Goal: Task Accomplishment & Management: Manage account settings

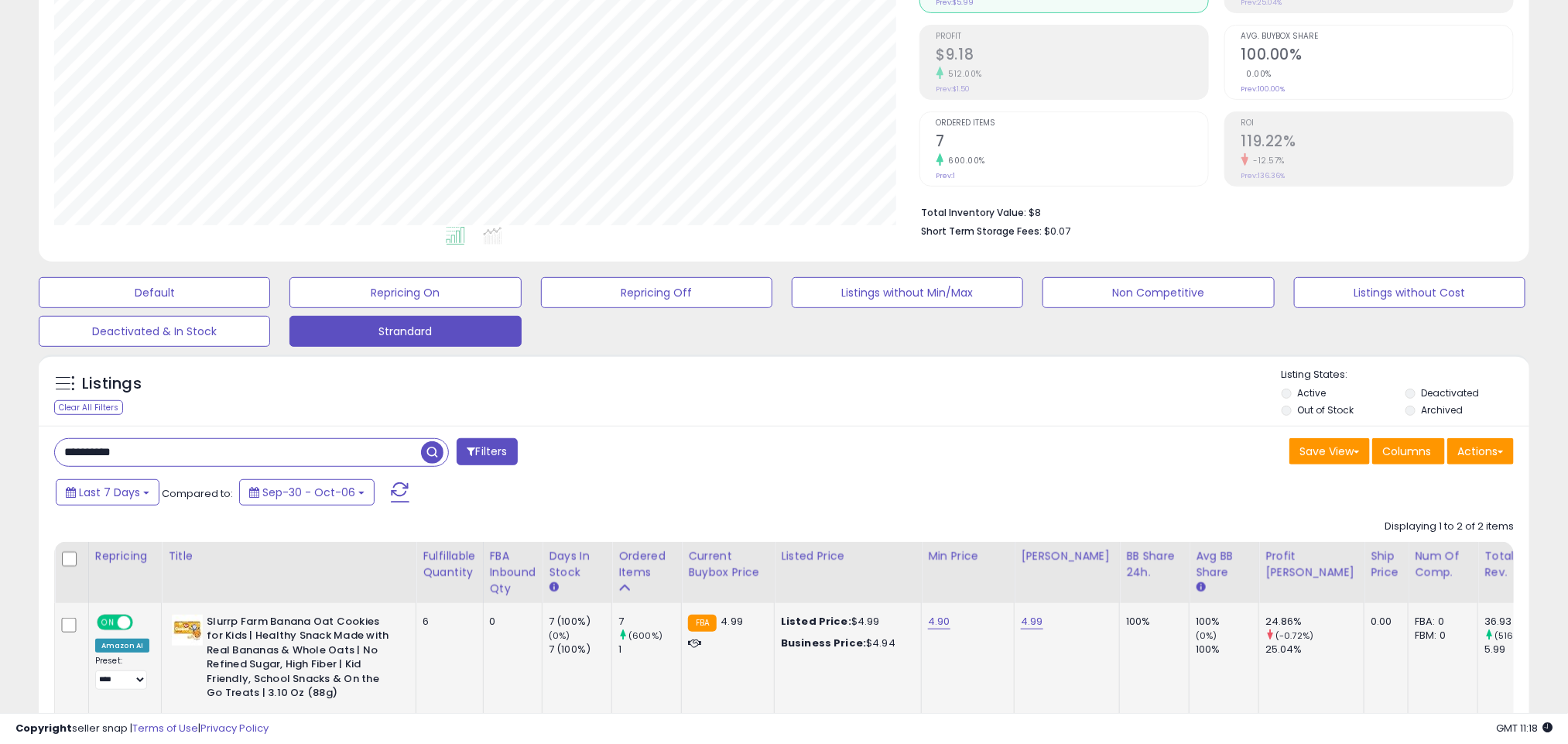
scroll to position [318, 866]
paste input "text"
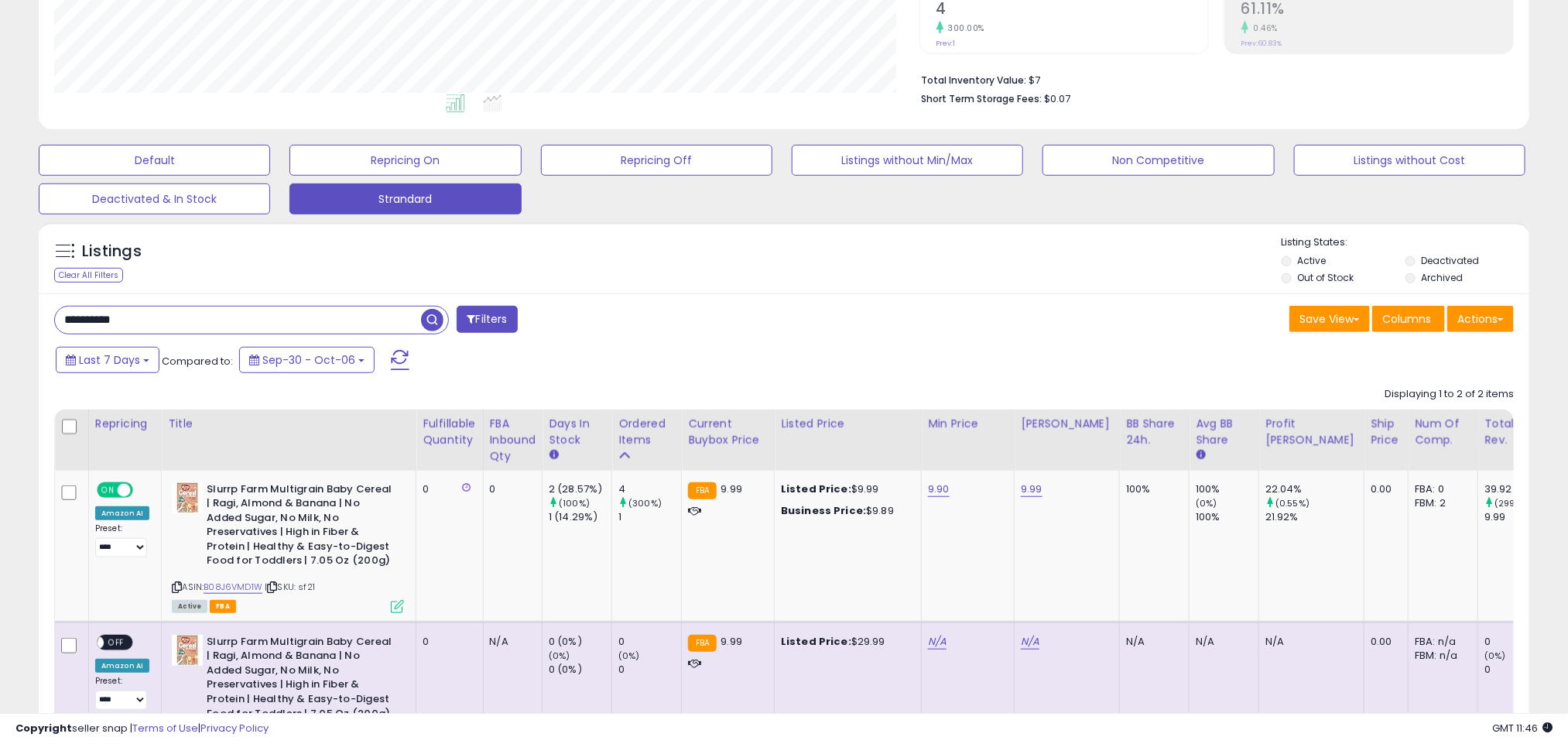
paste input "text"
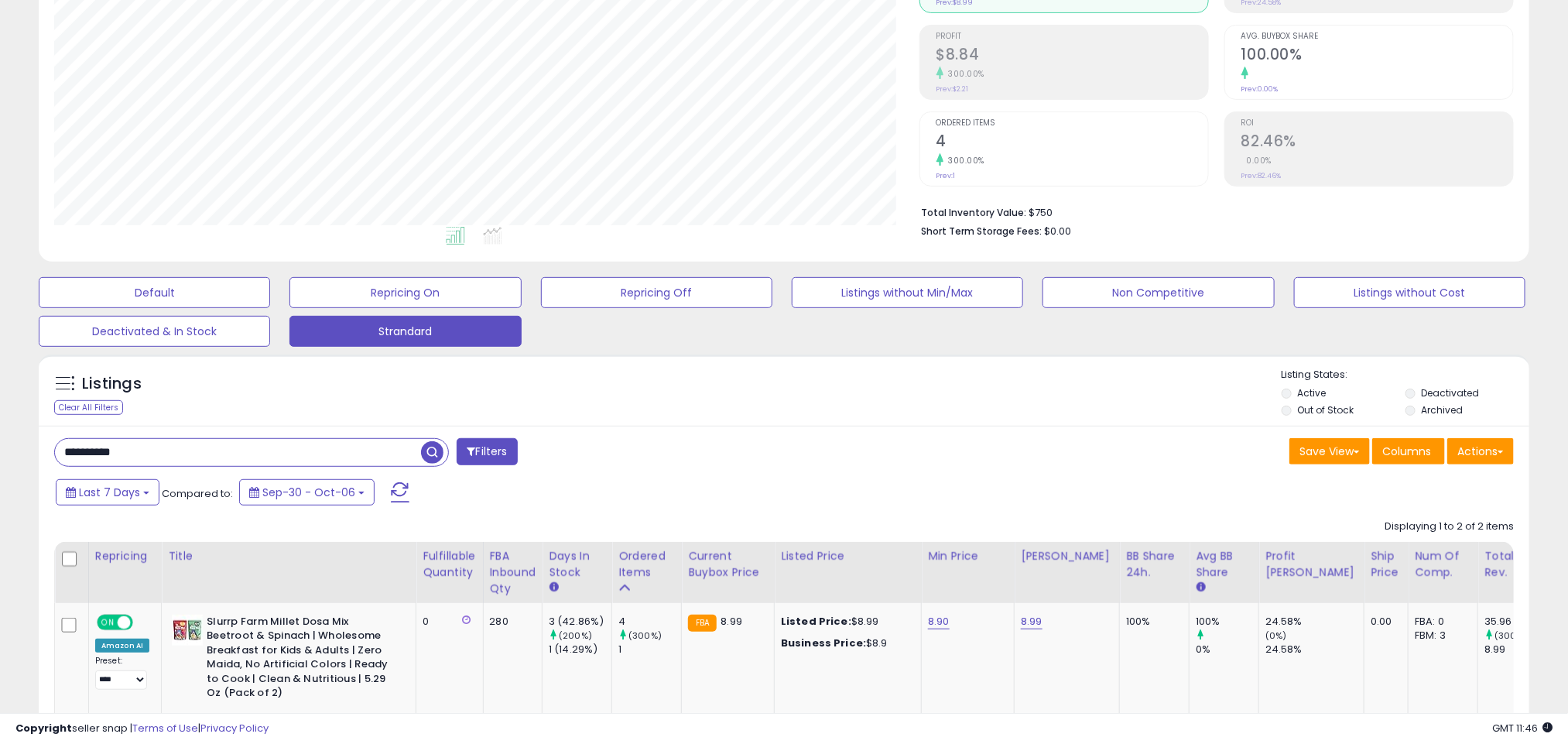
paste input "text"
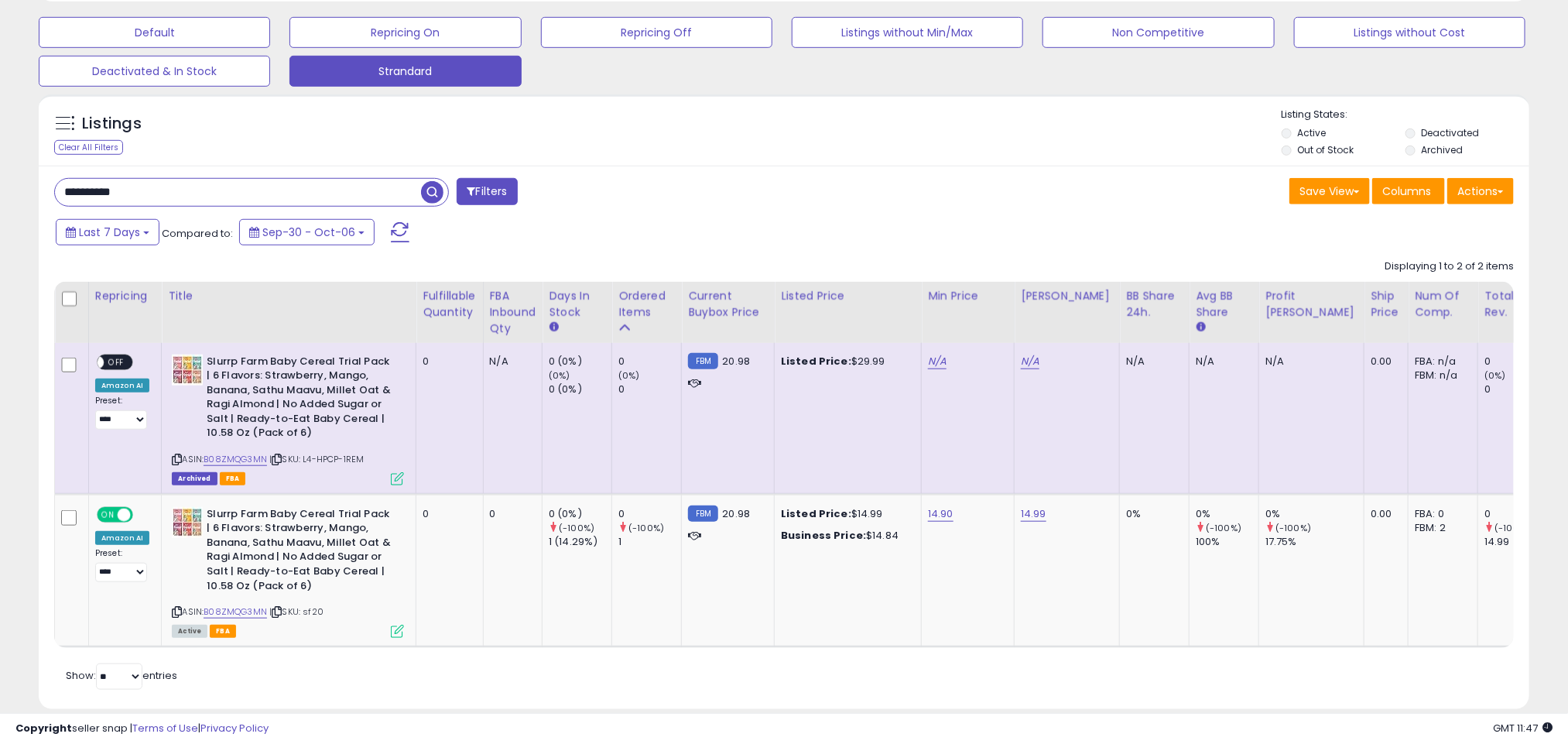
scroll to position [553, 0]
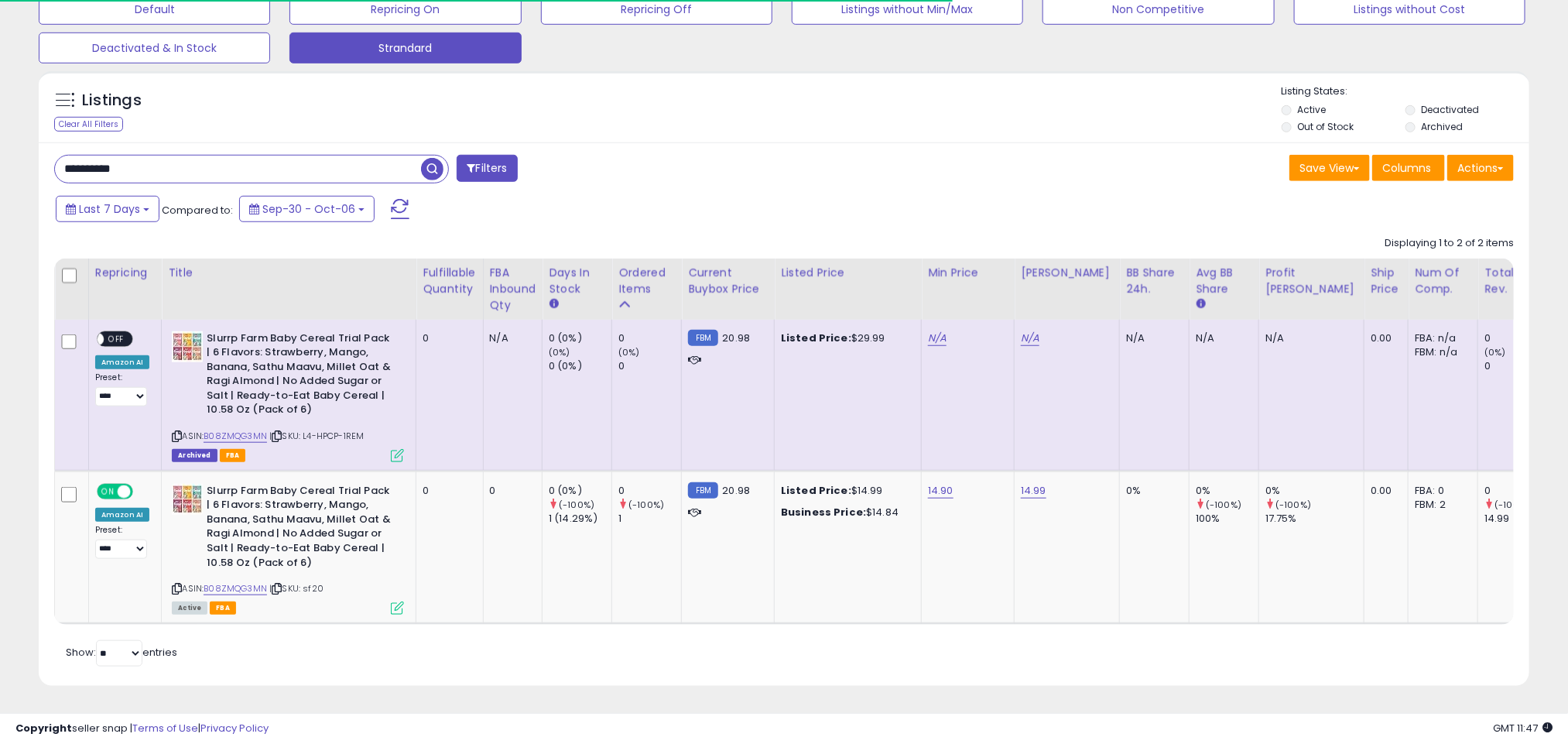
paste input "text"
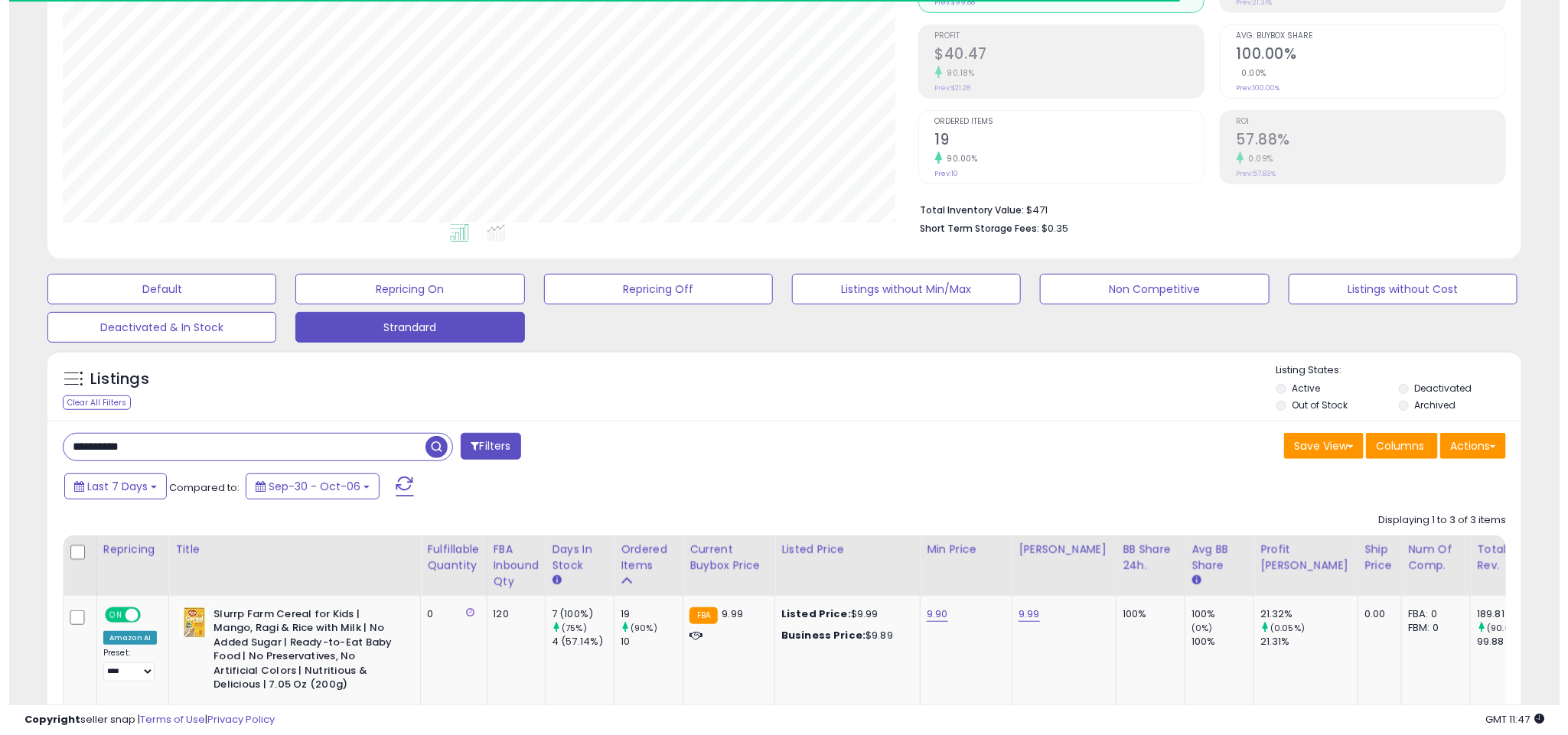
scroll to position [314, 856]
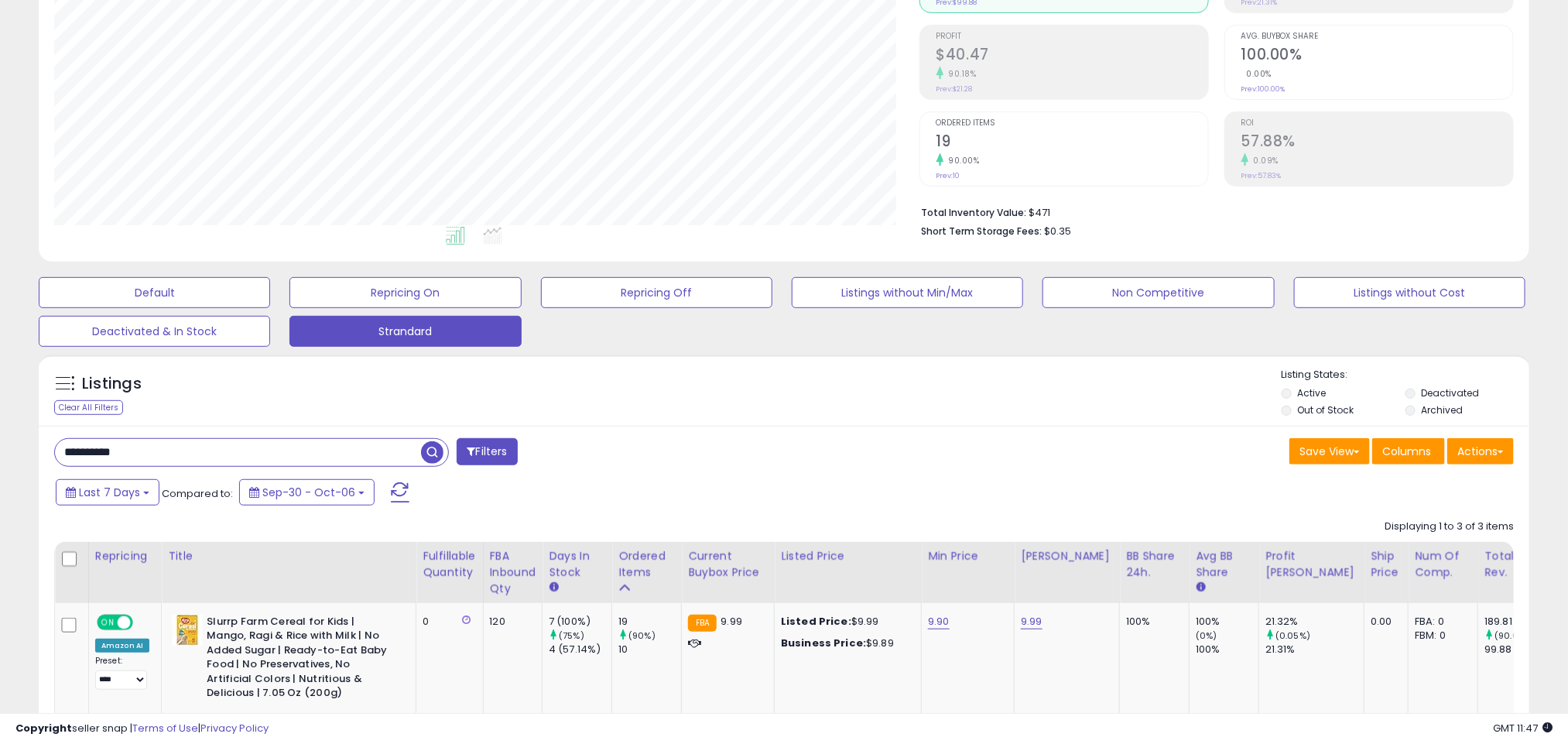
paste input "text"
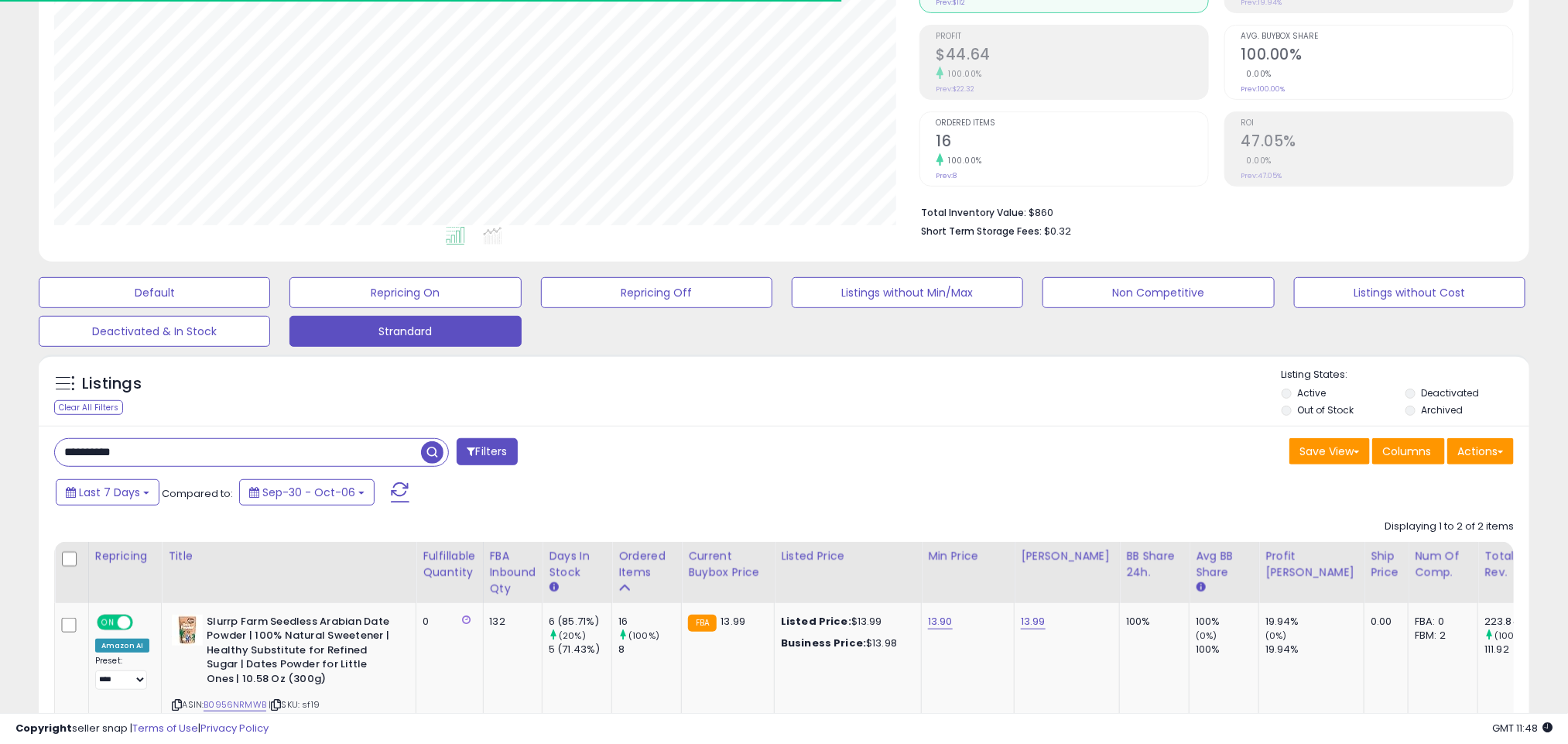
paste input "text"
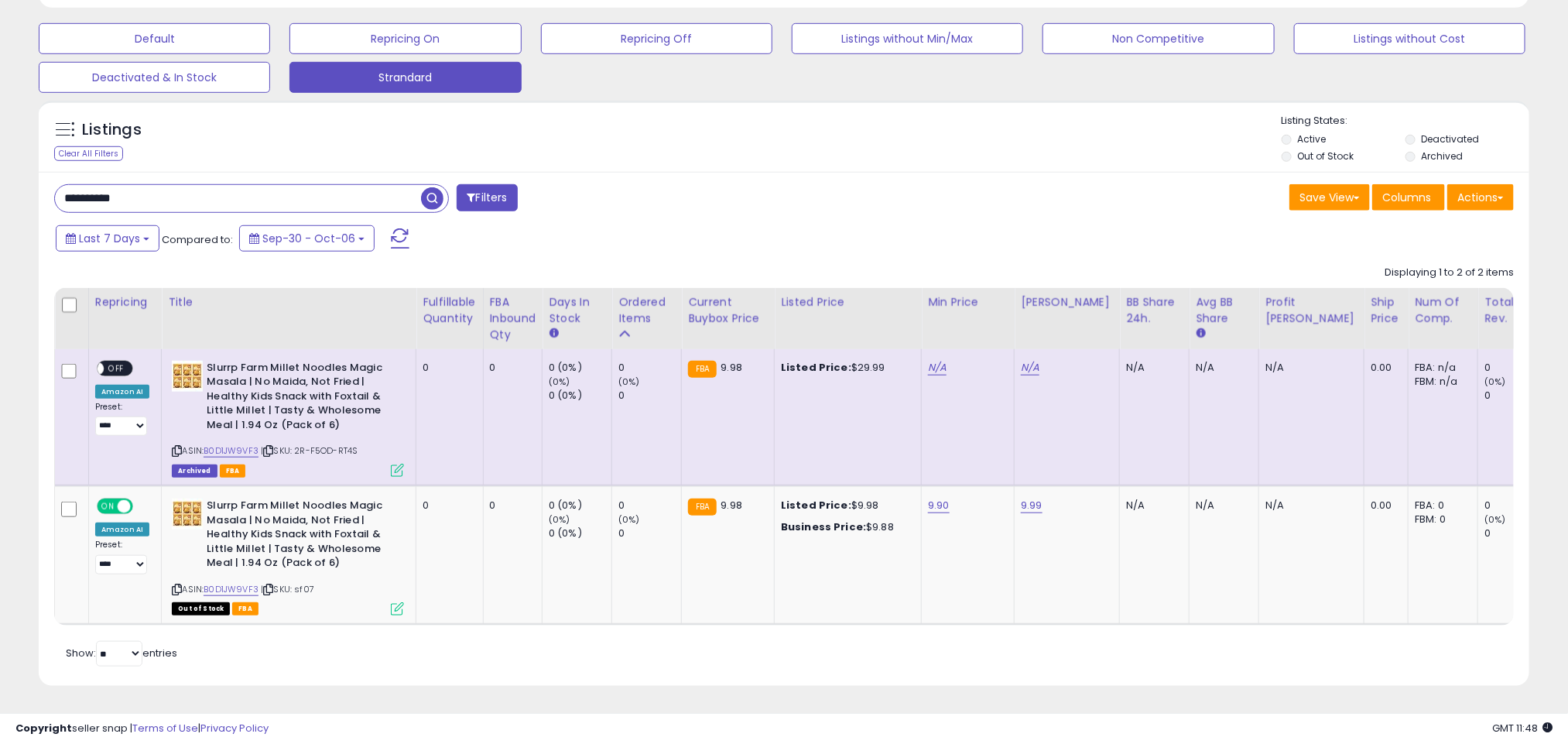
paste input "text"
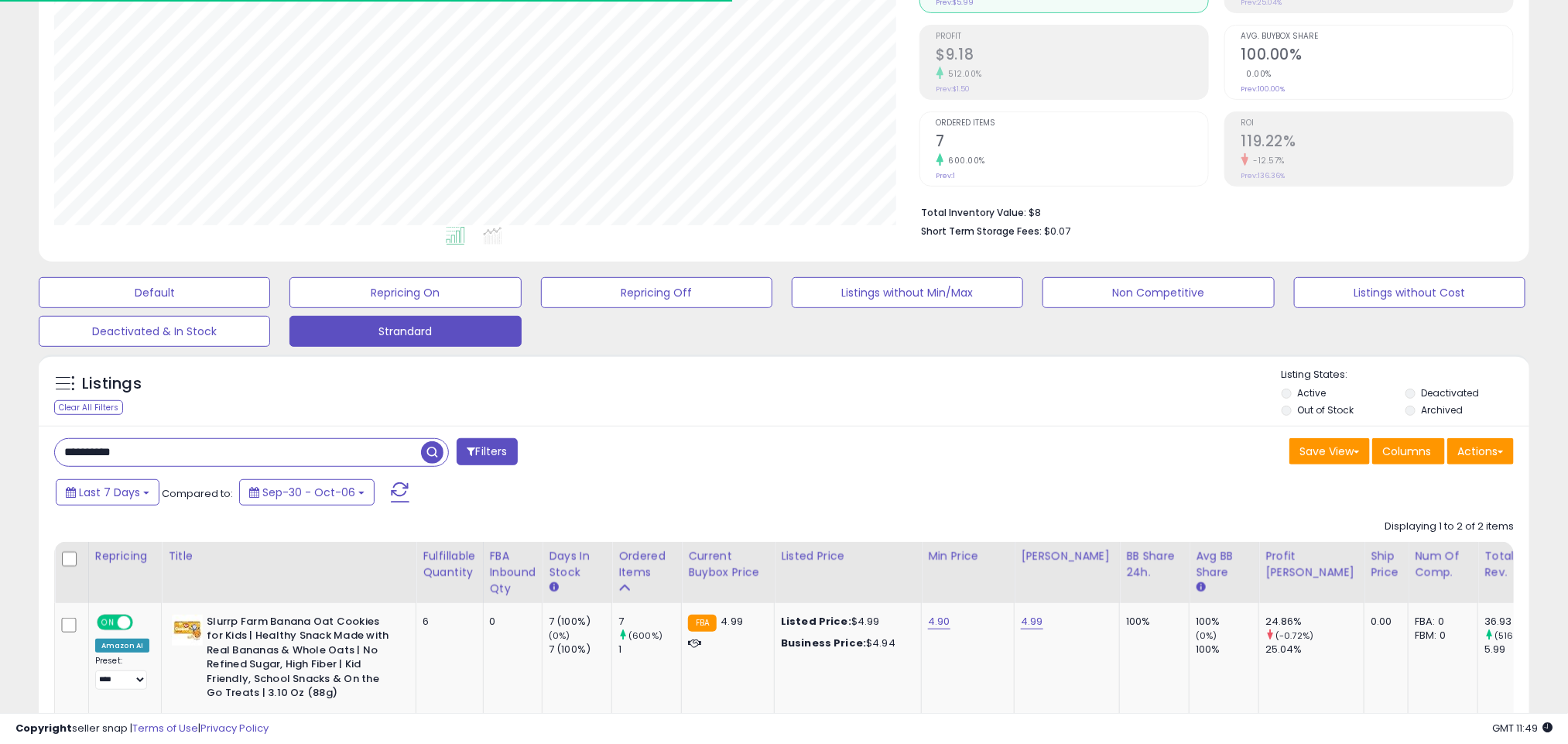
paste input "text"
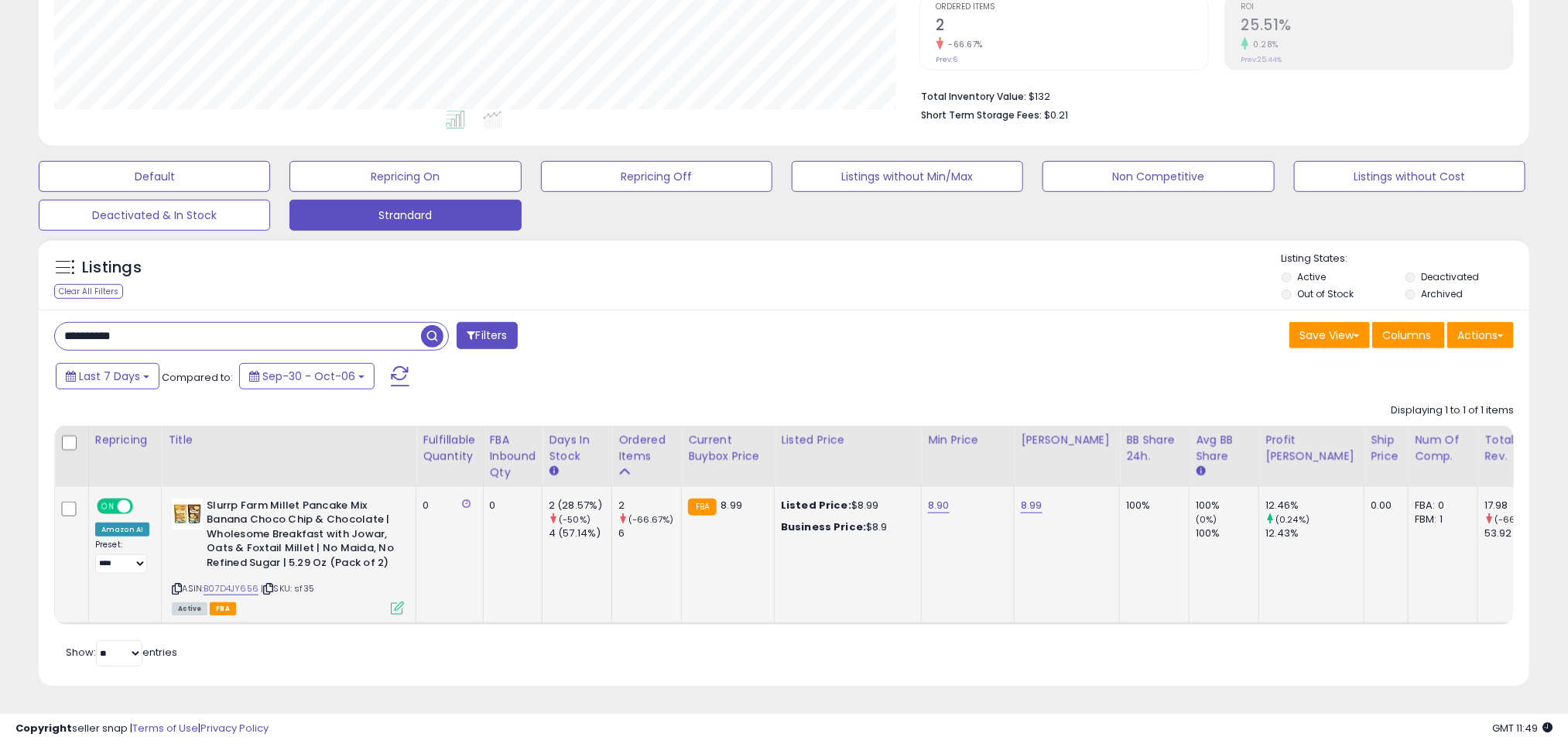
scroll to position [386, 0]
paste input "text"
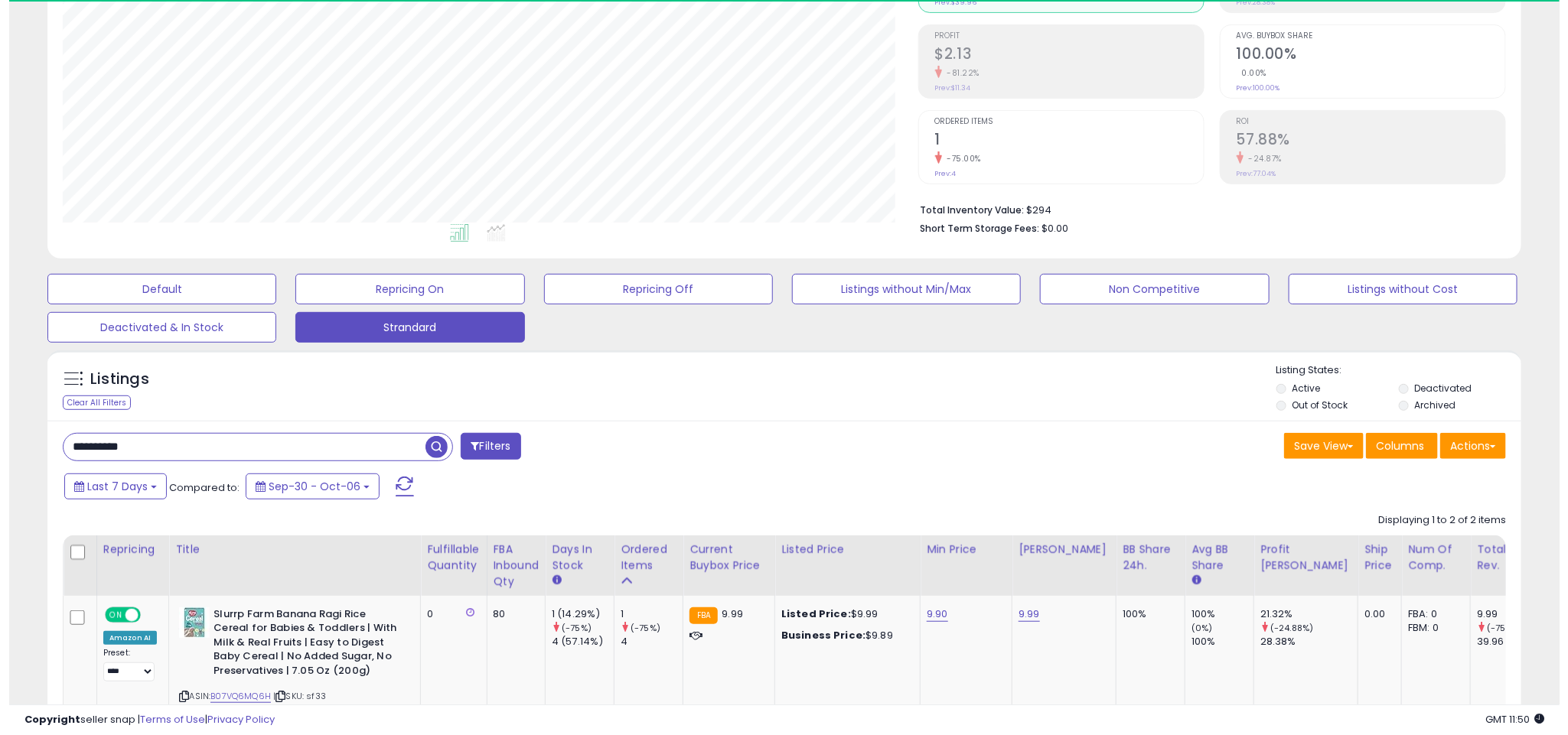
scroll to position [314, 856]
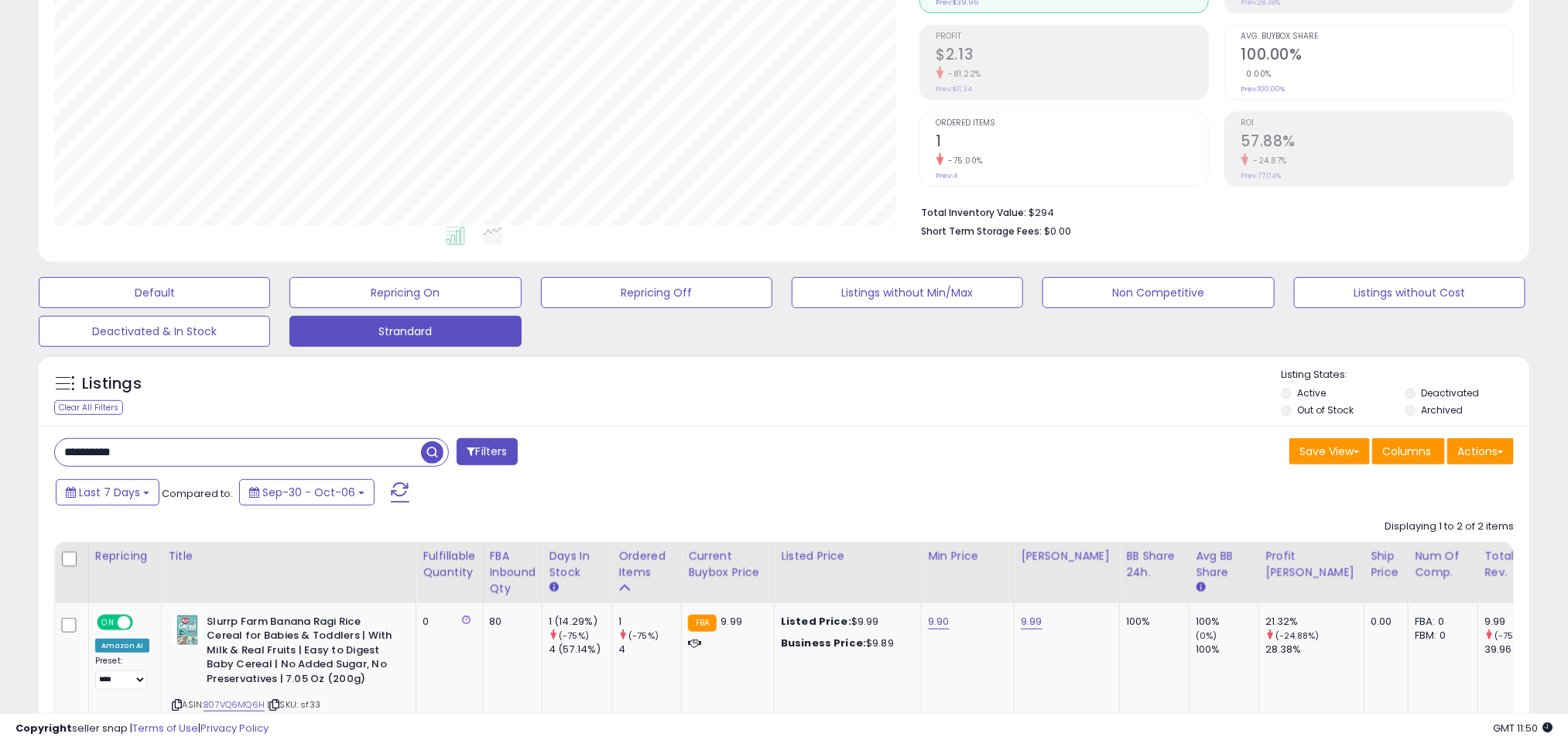
paste input "text"
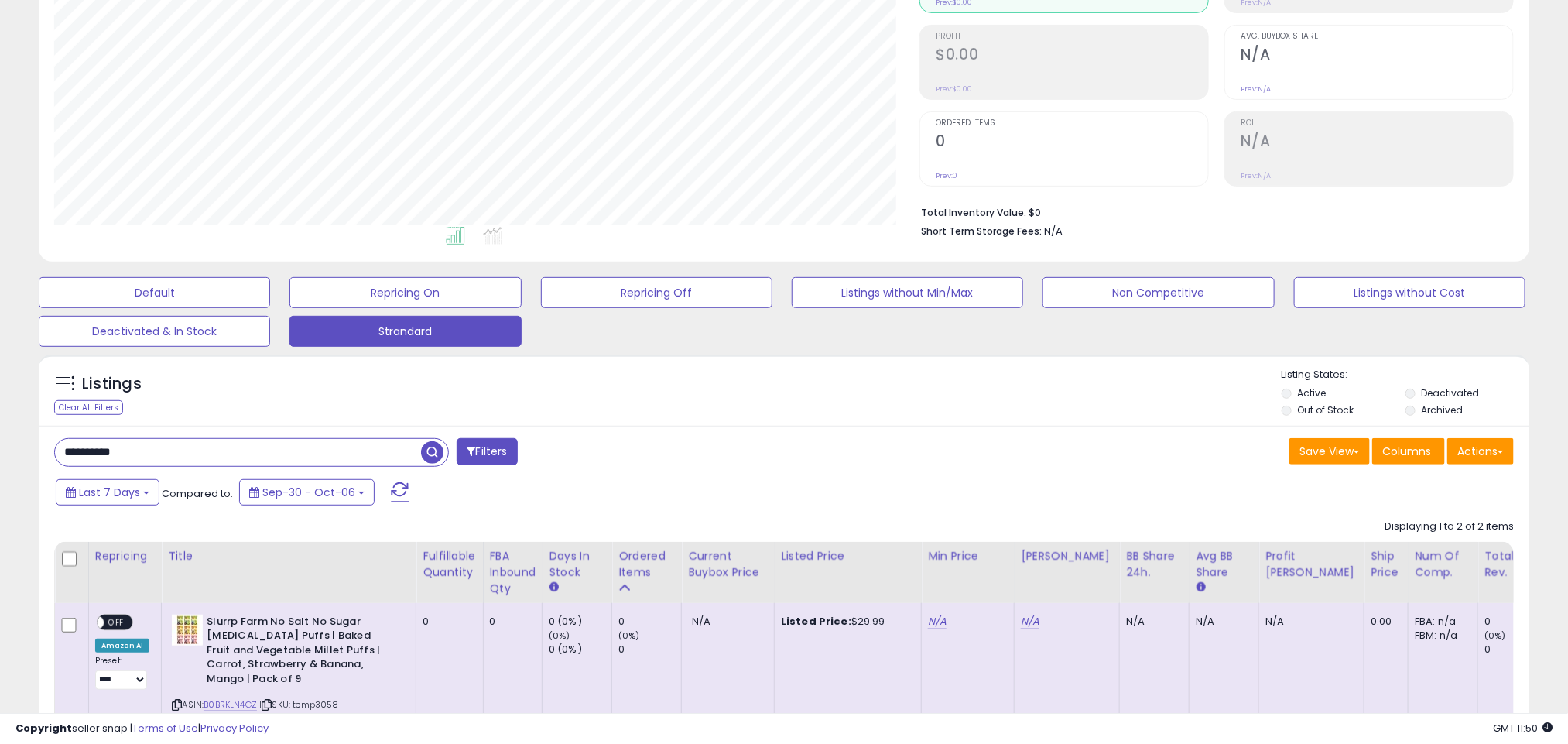
scroll to position [523, 0]
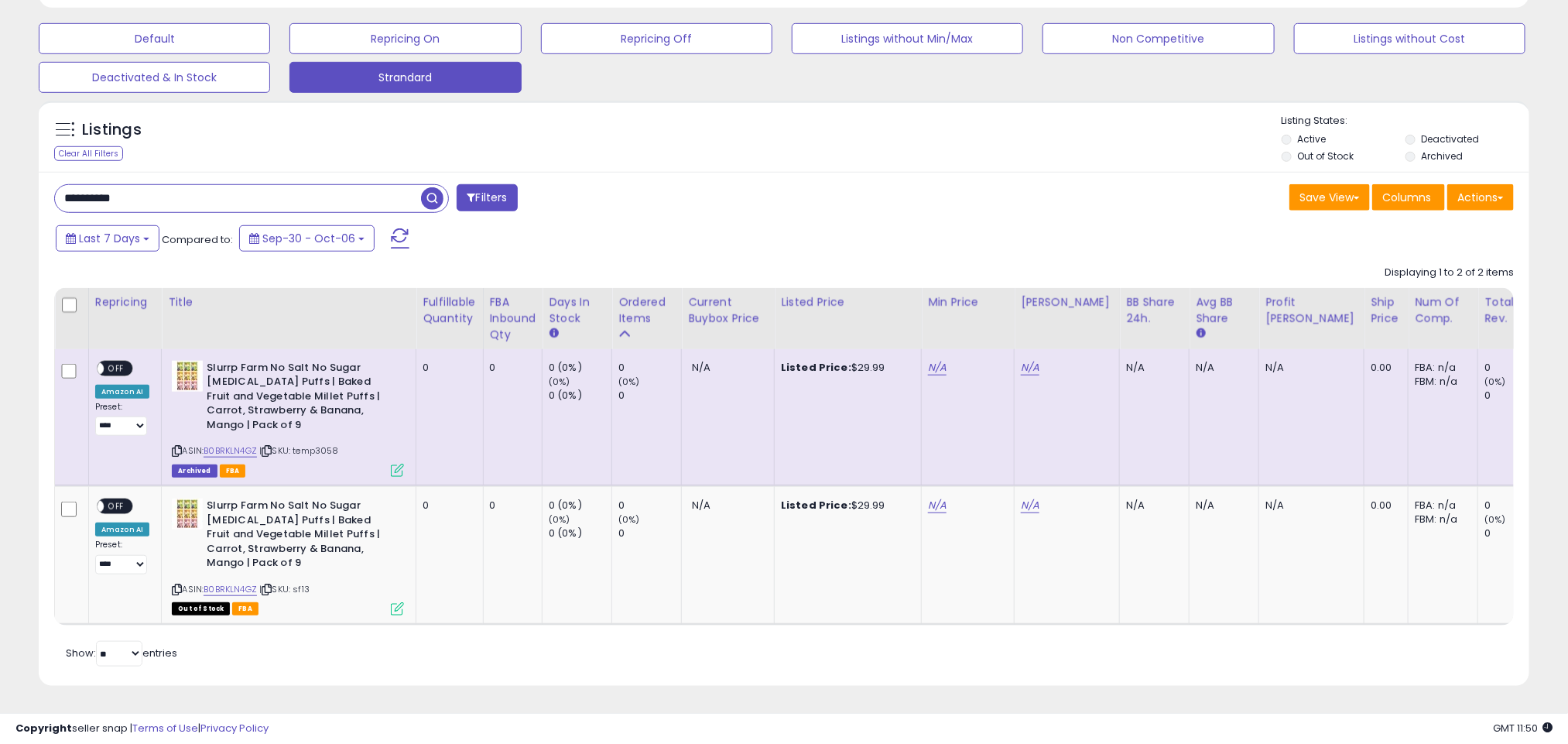
paste input "text"
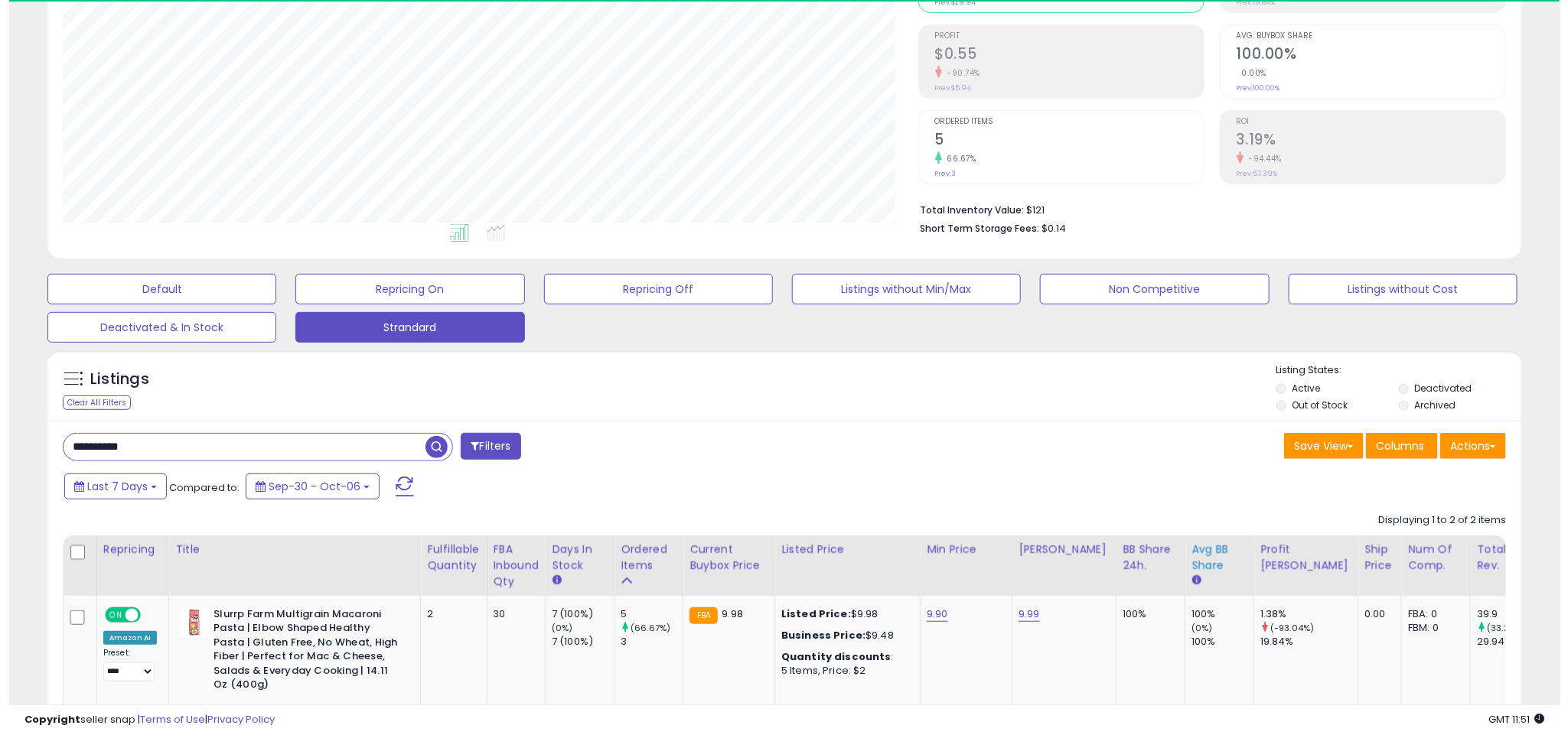
scroll to position [314, 856]
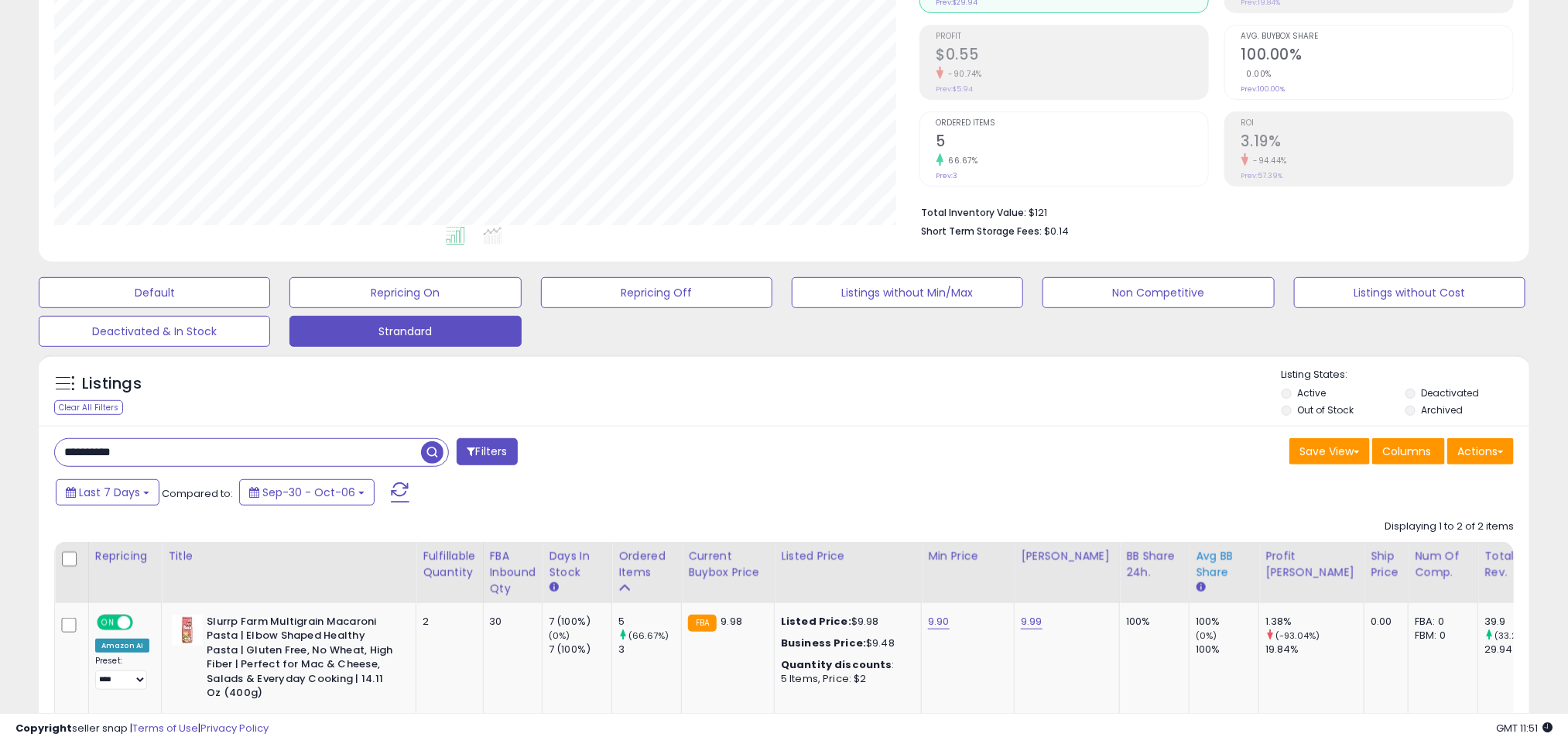
paste input "text"
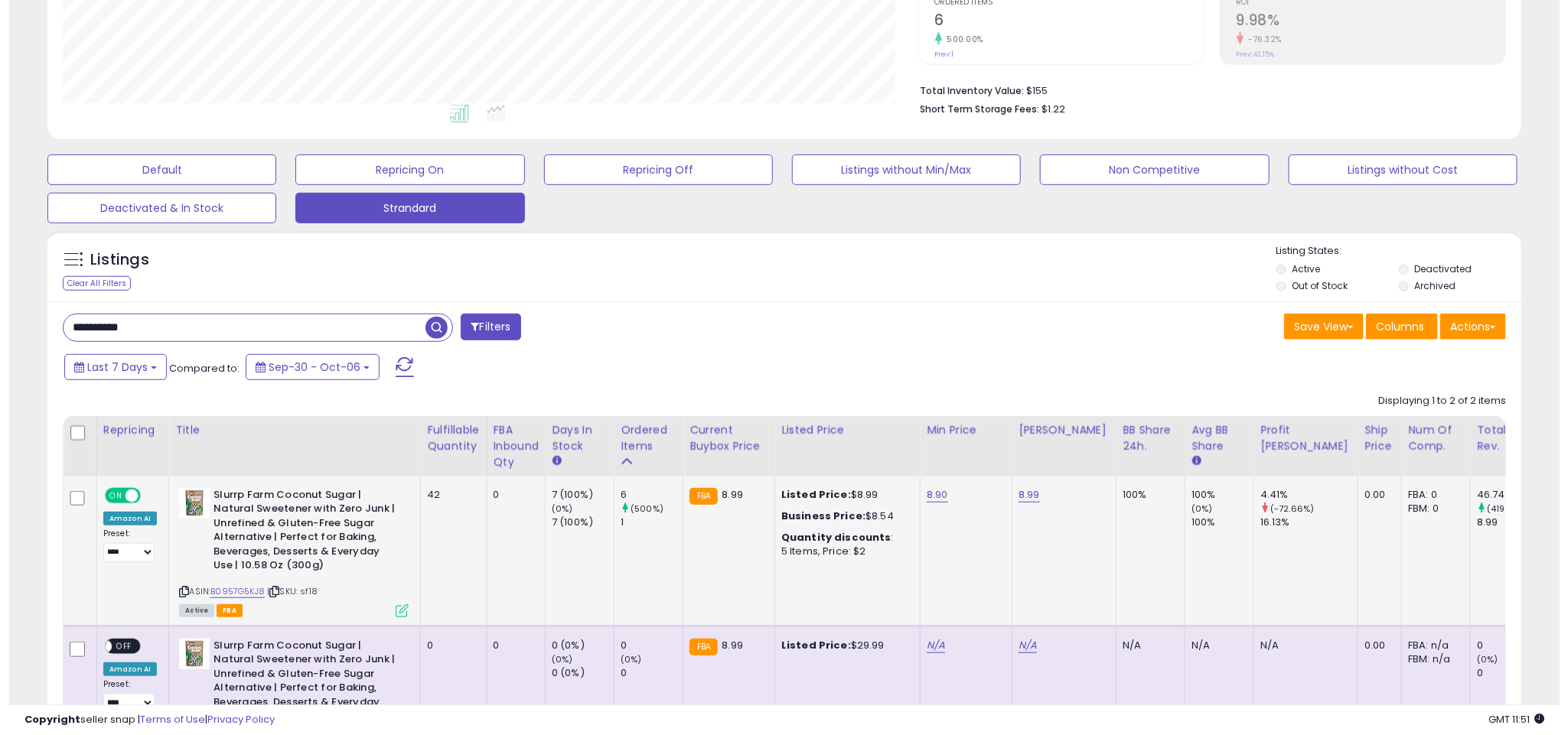
scroll to position [372, 0]
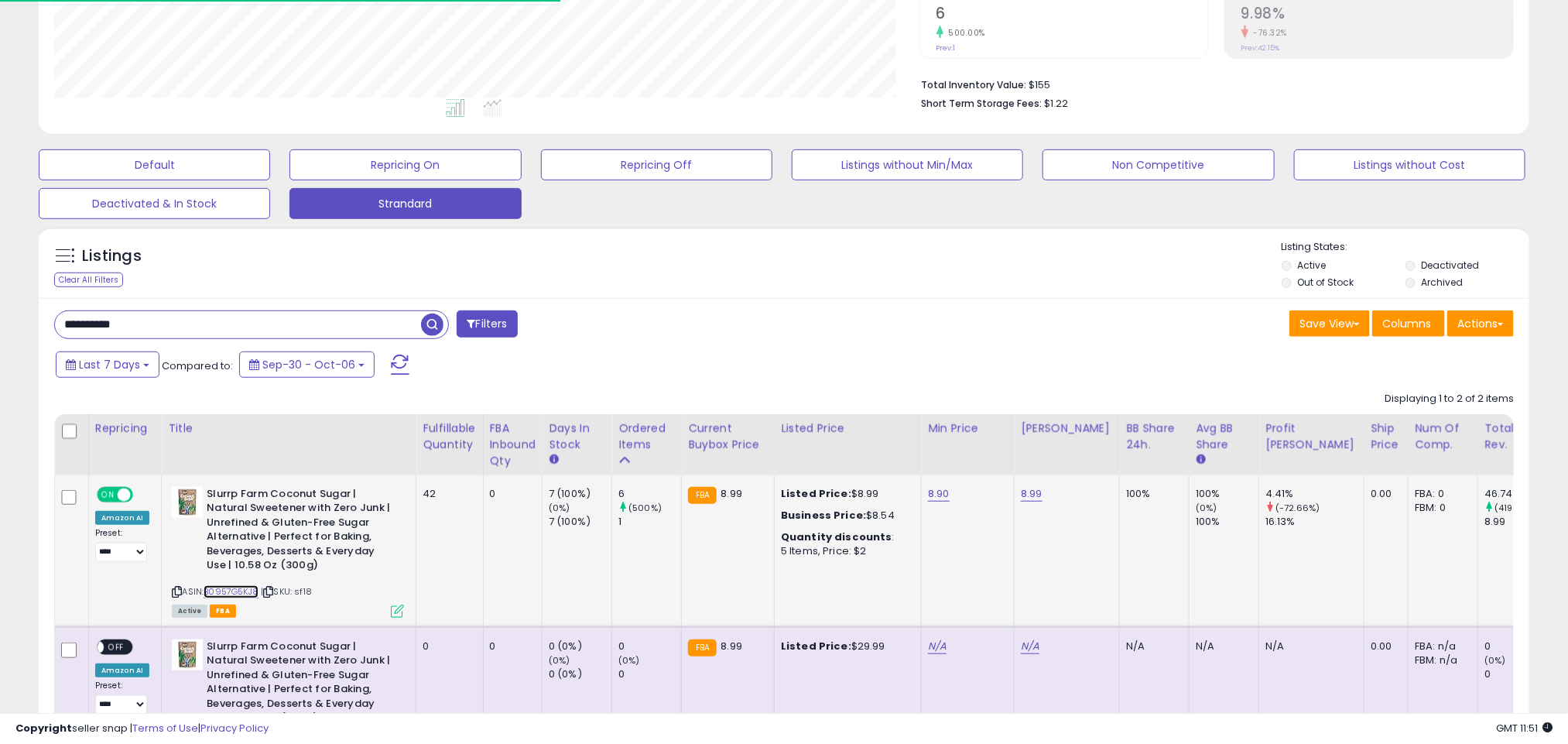
click at [252, 591] on link "B0957G5KJ8" at bounding box center [231, 591] width 55 height 13
click at [228, 317] on input "**********" at bounding box center [238, 324] width 366 height 27
click at [391, 616] on icon at bounding box center [397, 611] width 13 height 13
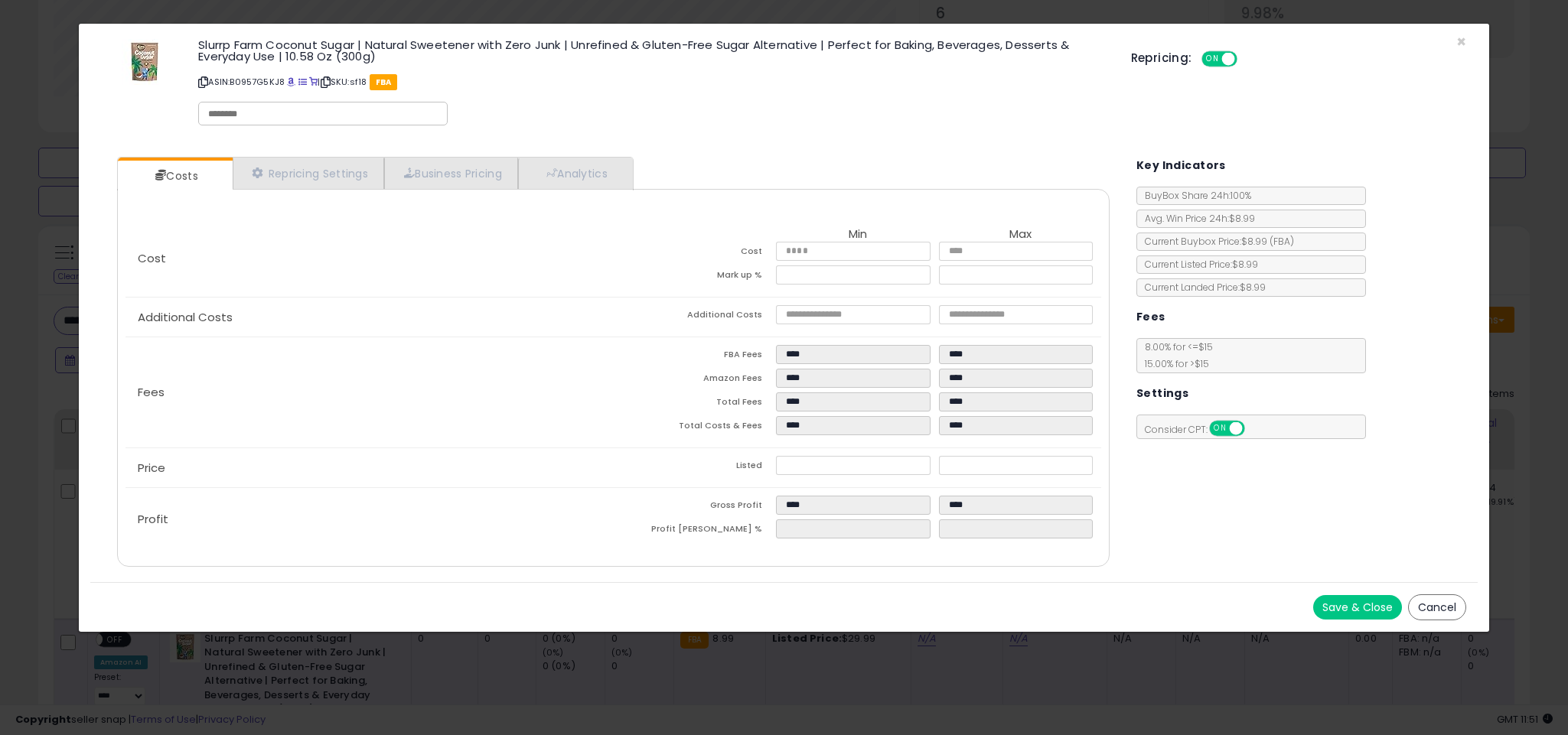
click at [887, 650] on div "× Close Slurrp Farm Coconut Sugar | Natural Sweetener with Zero Junk | Unrefine…" at bounding box center [784, 367] width 1568 height 735
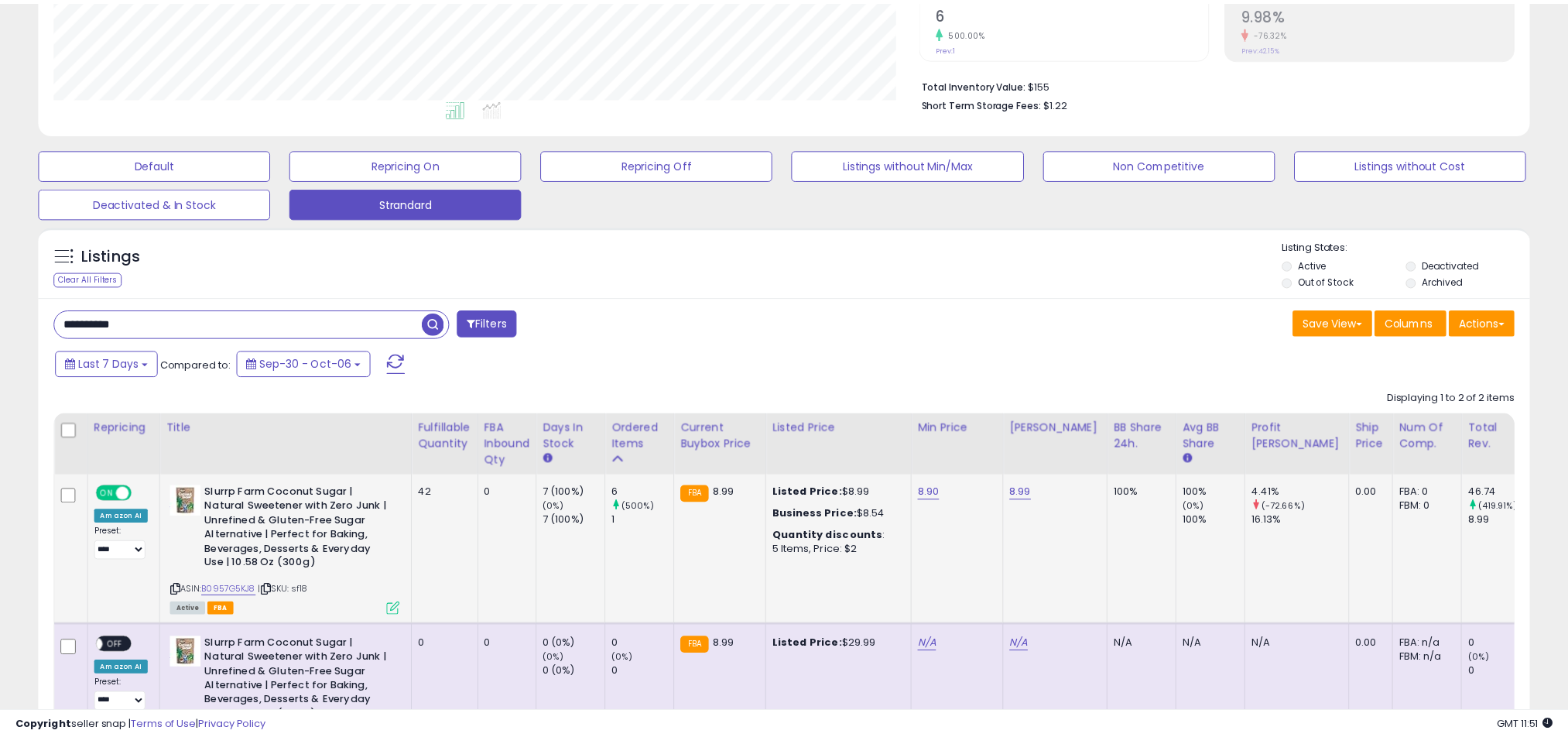
scroll to position [773871, 773069]
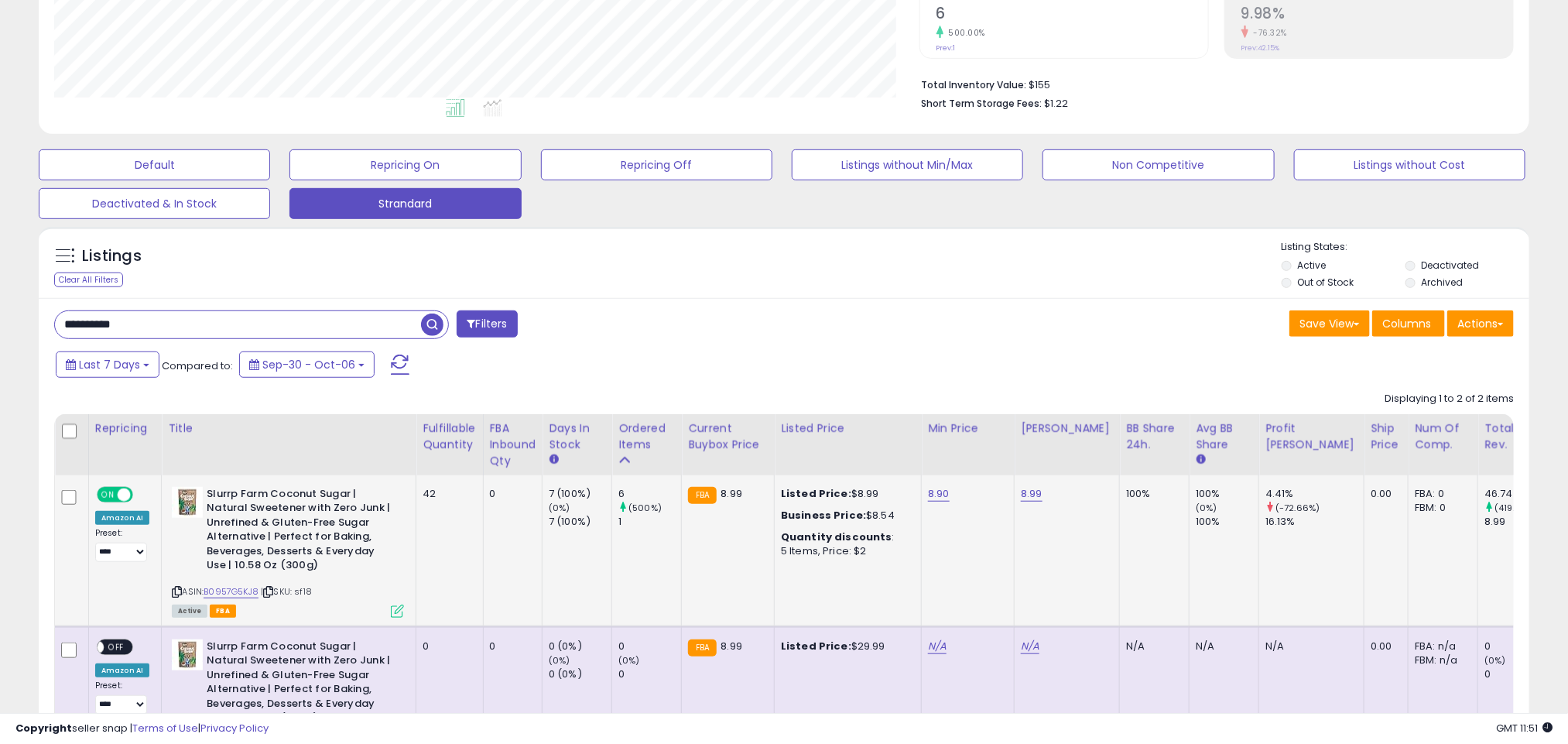
click at [240, 586] on div "ASIN: B0957G5KJ8 | SKU: sf18 Active FBA" at bounding box center [288, 551] width 232 height 129
click at [241, 597] on link "B0957G5KJ8" at bounding box center [231, 591] width 55 height 13
click at [203, 326] on input "**********" at bounding box center [238, 324] width 366 height 27
paste input "text"
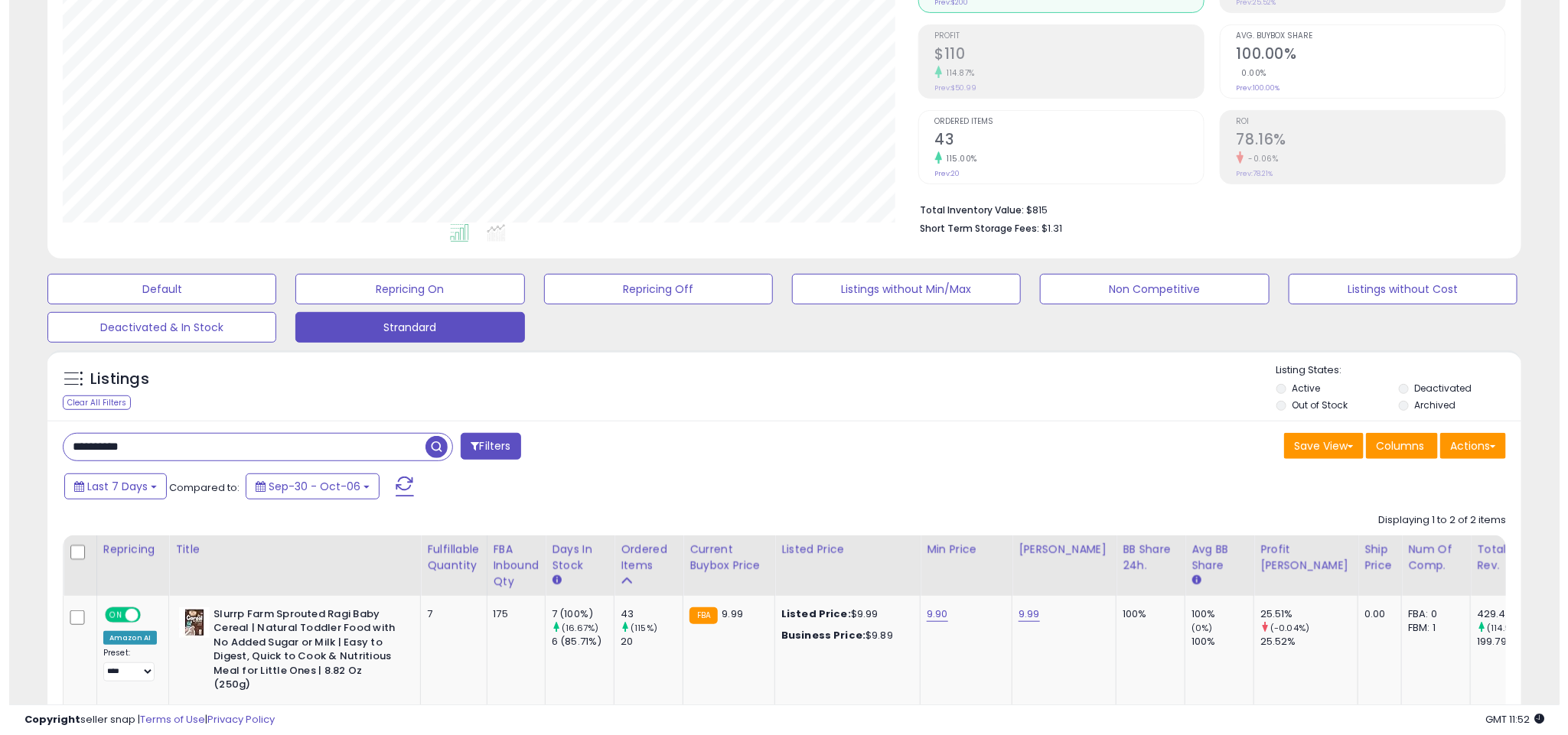
scroll to position [314, 856]
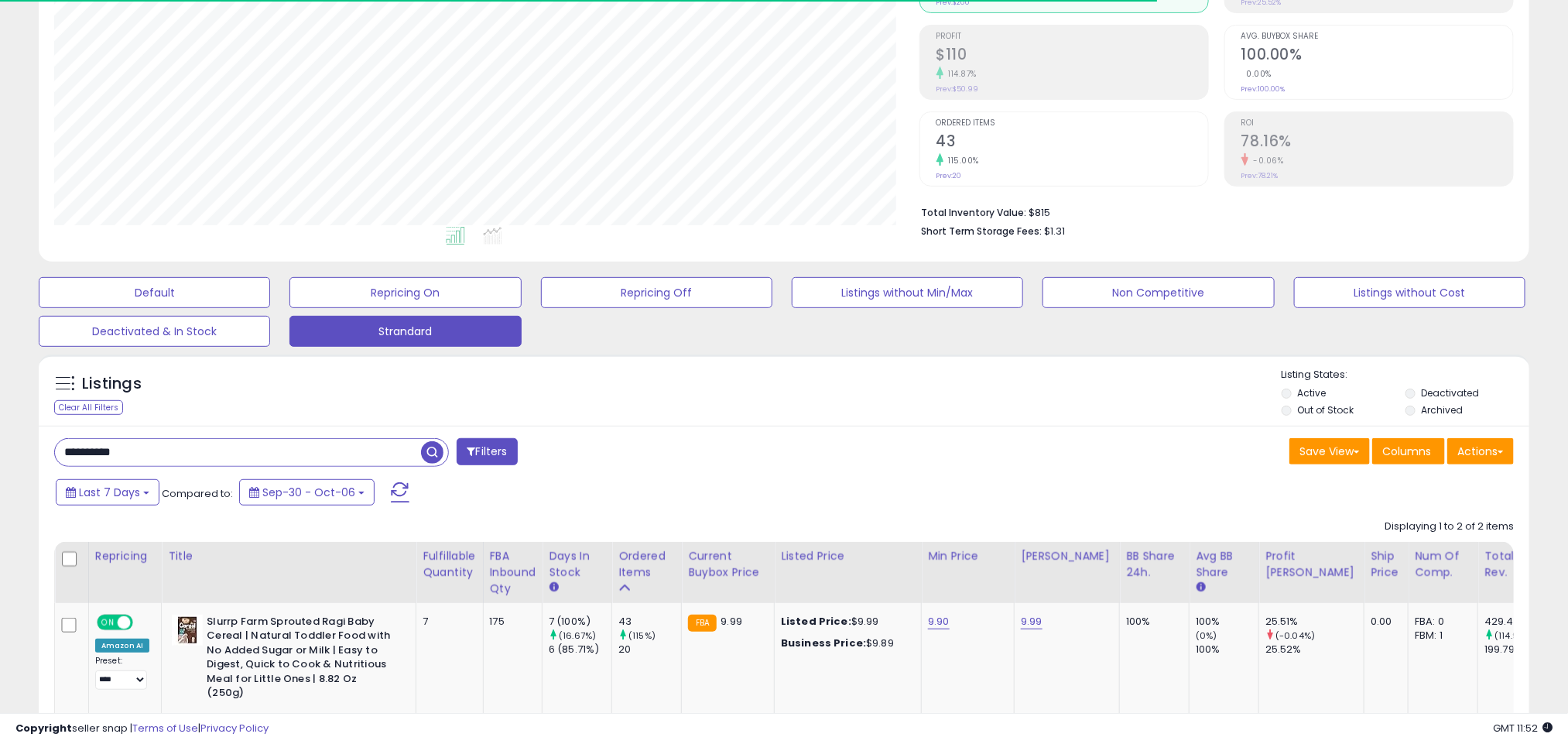
click at [181, 451] on input "**********" at bounding box center [238, 452] width 366 height 27
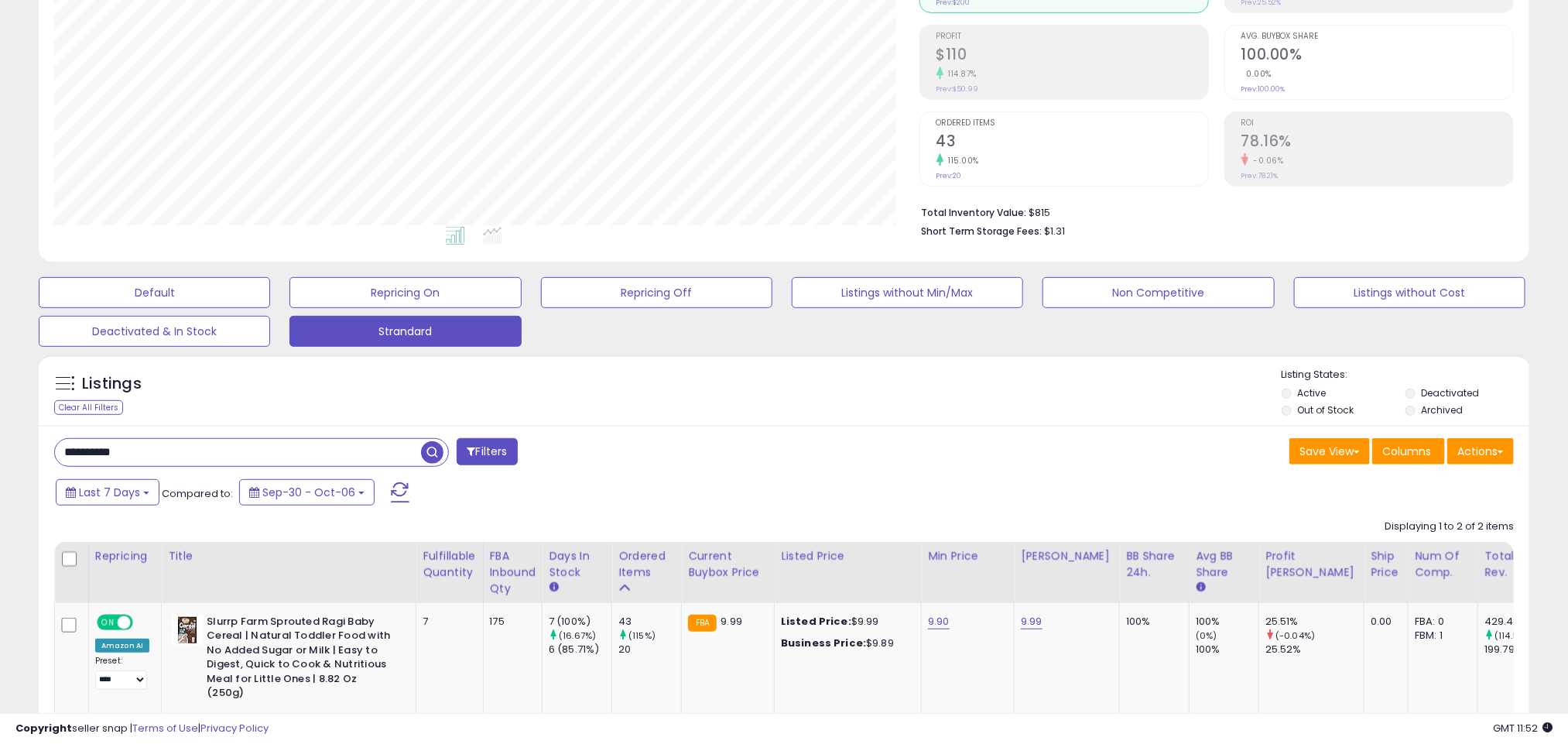
paste input "text"
type input "**********"
